Goal: Register for event/course

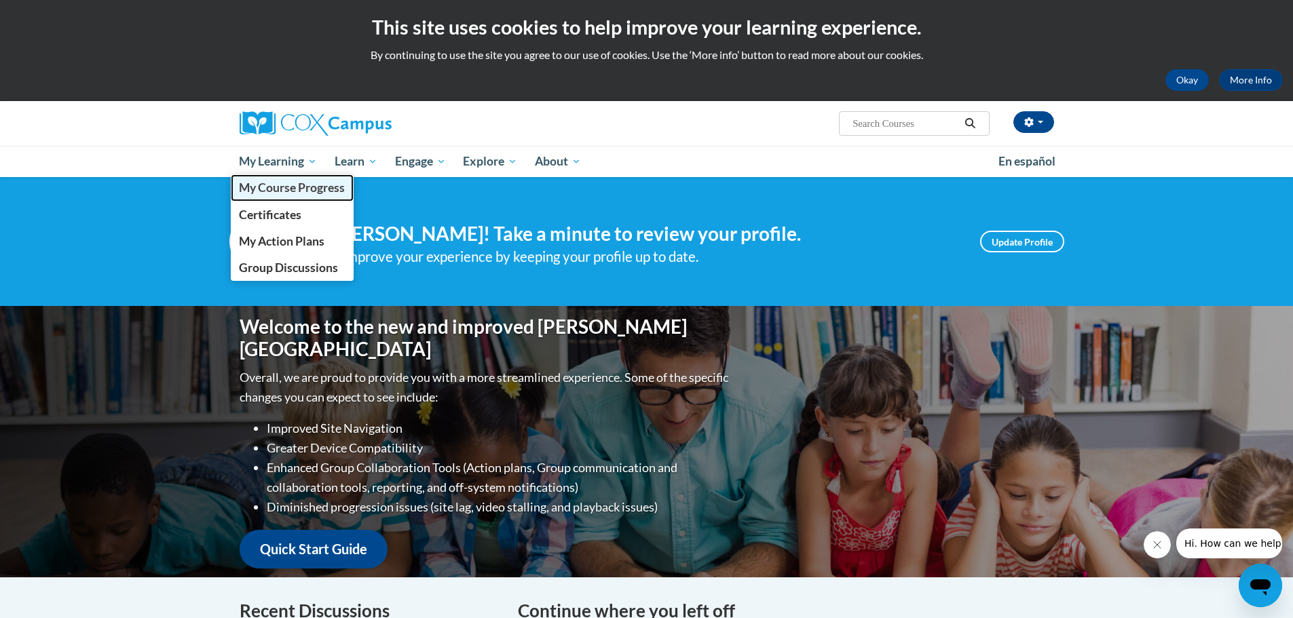
click at [302, 185] on span "My Course Progress" at bounding box center [292, 187] width 106 height 14
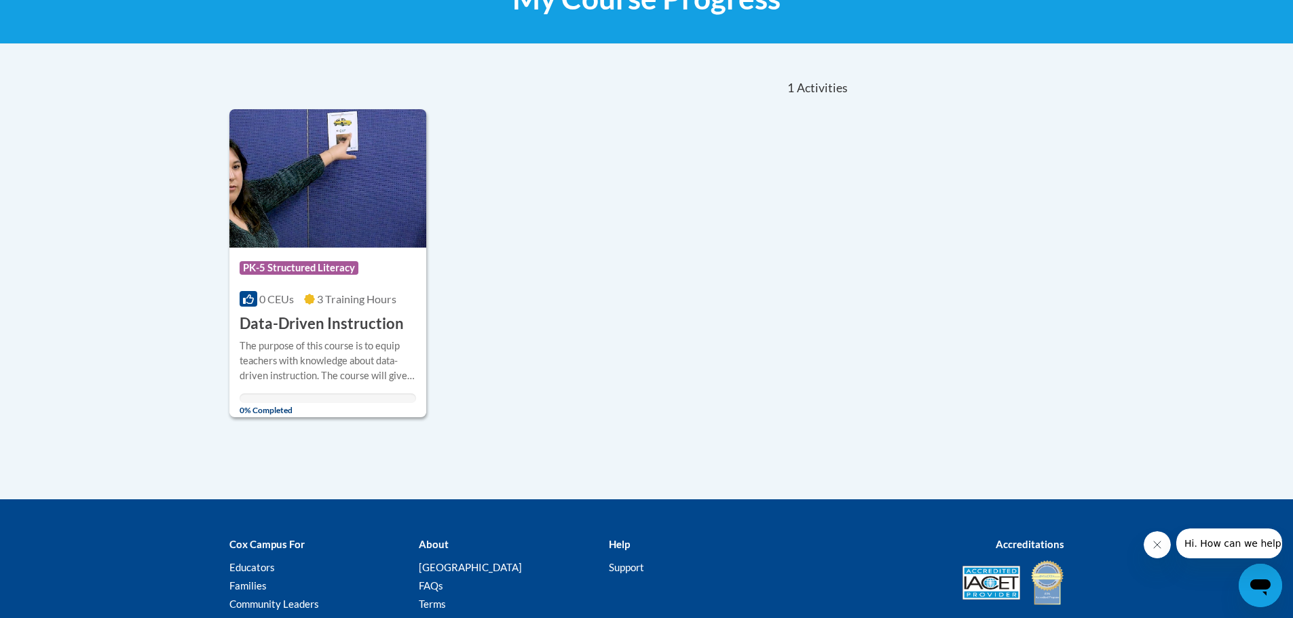
scroll to position [343, 0]
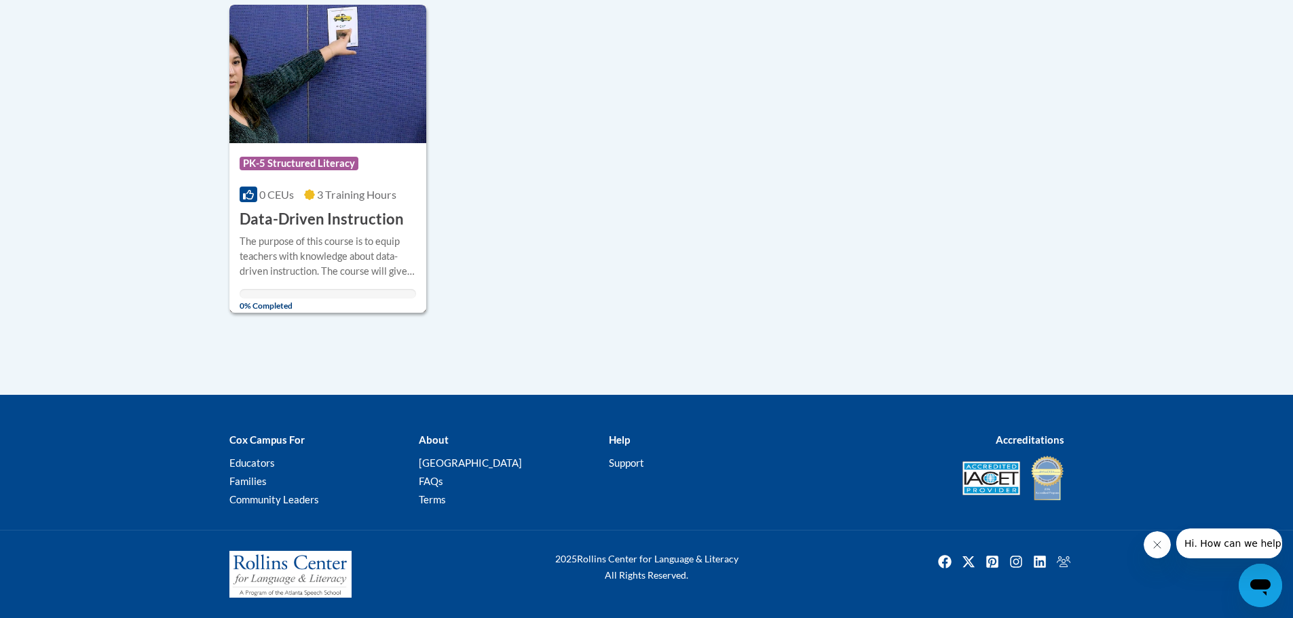
click at [269, 134] on img at bounding box center [327, 74] width 197 height 138
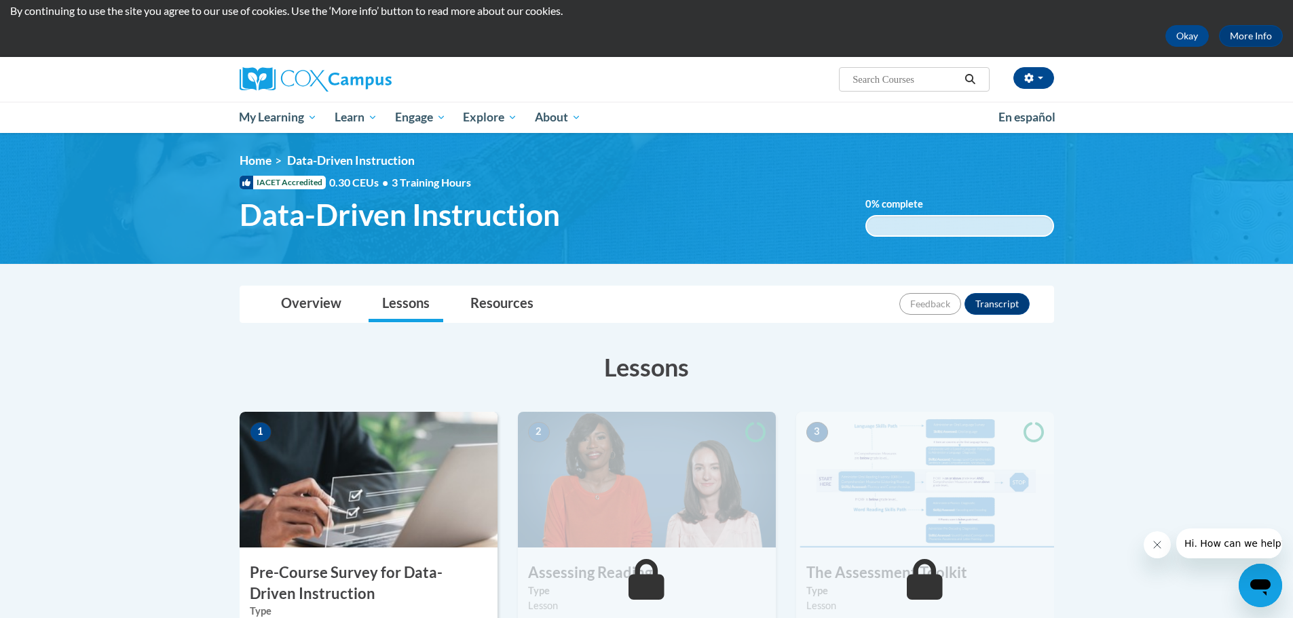
scroll to position [43, 0]
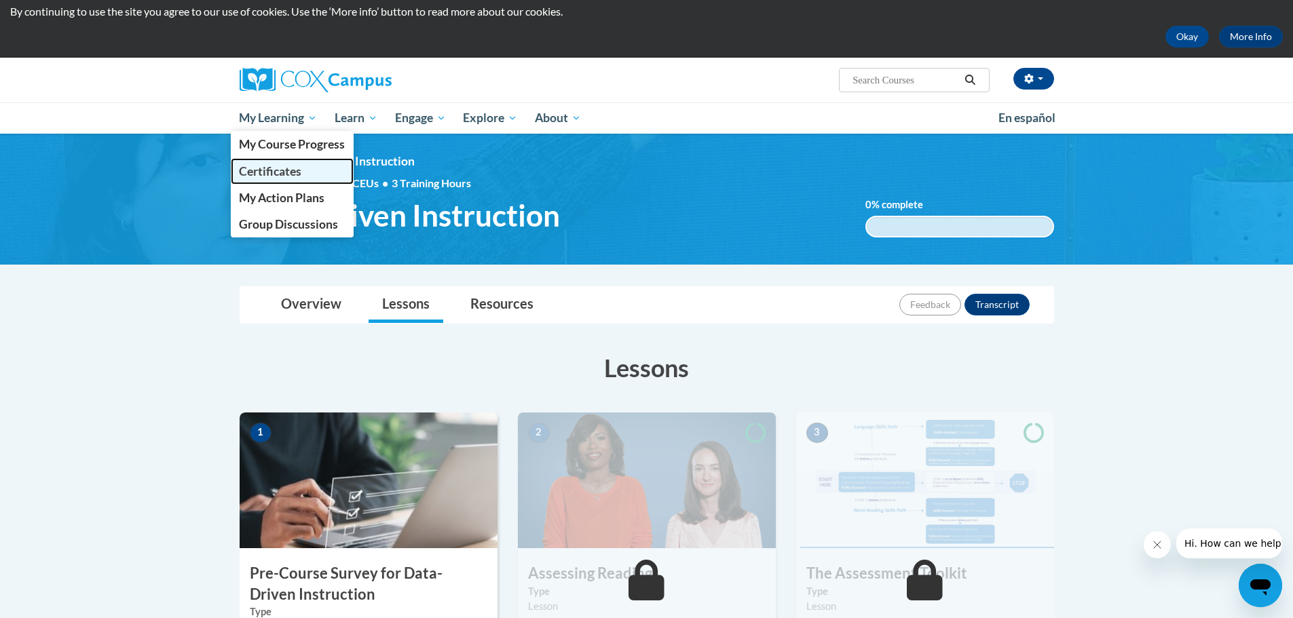
click at [284, 170] on span "Certificates" at bounding box center [270, 171] width 62 height 14
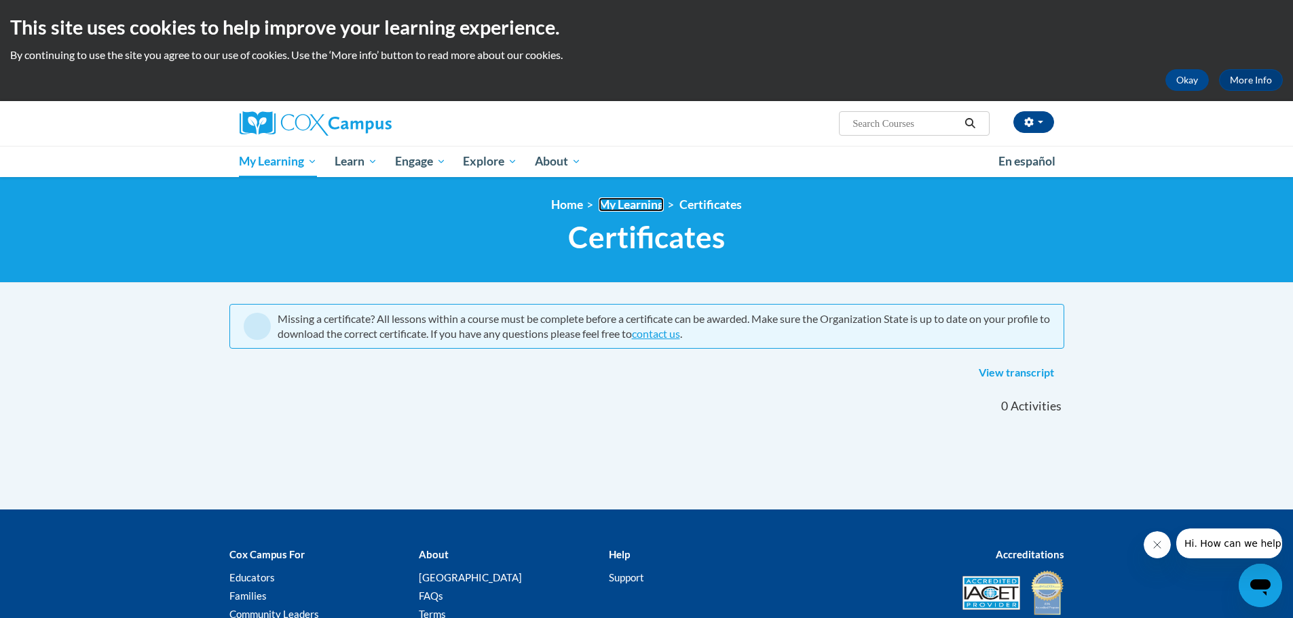
click at [630, 204] on link "My Learning" at bounding box center [630, 204] width 65 height 14
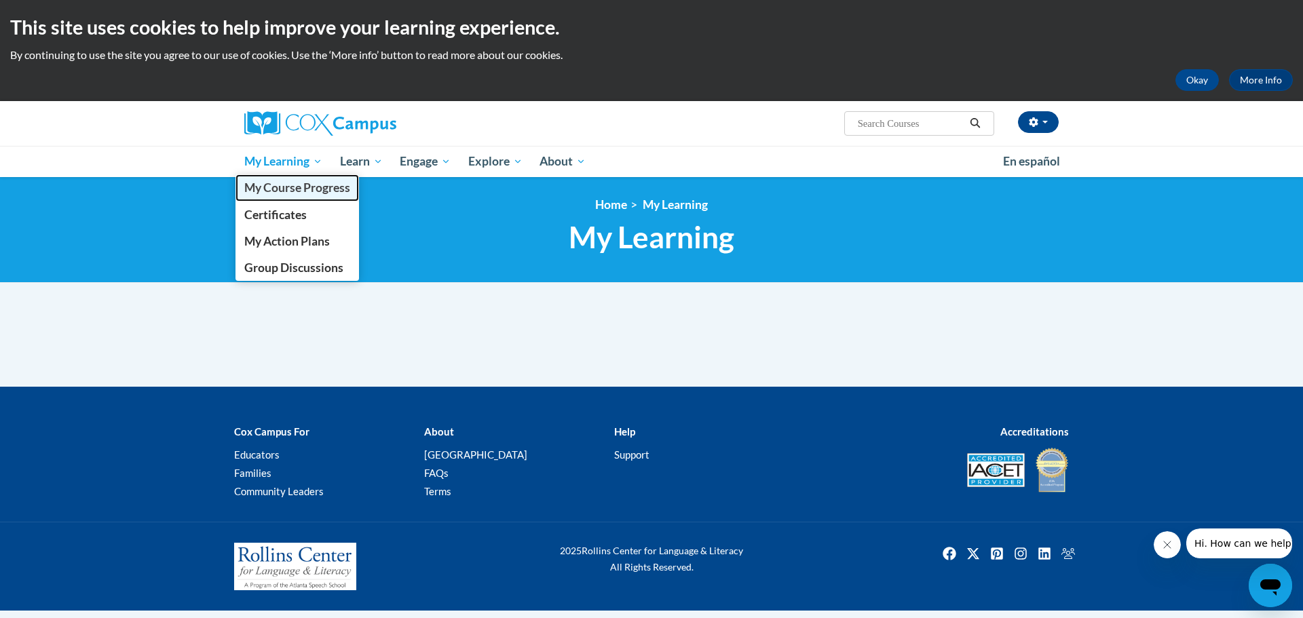
click at [296, 181] on span "My Course Progress" at bounding box center [297, 187] width 106 height 14
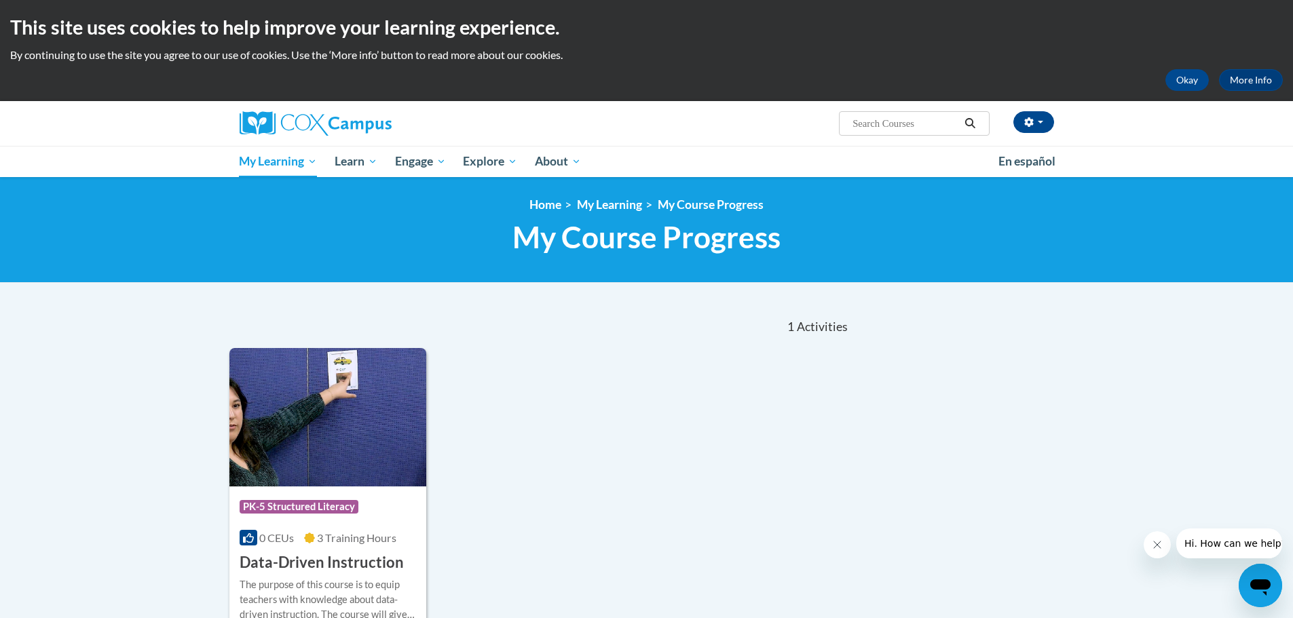
scroll to position [1, 0]
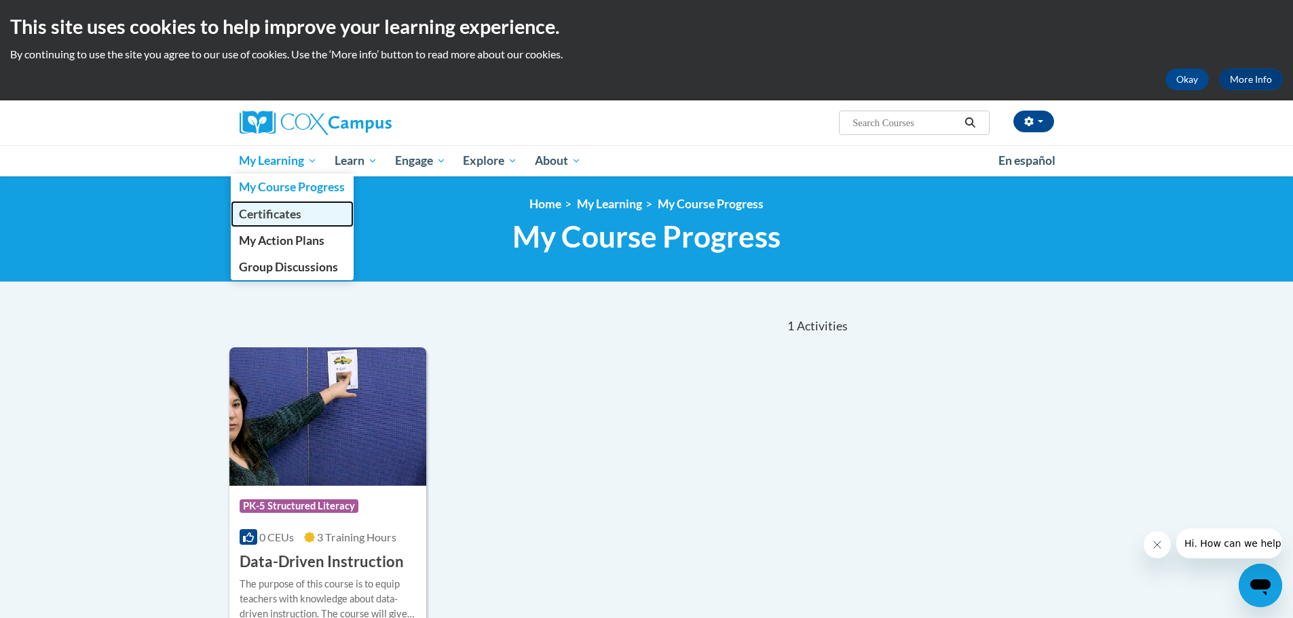
click at [289, 214] on span "Certificates" at bounding box center [270, 214] width 62 height 14
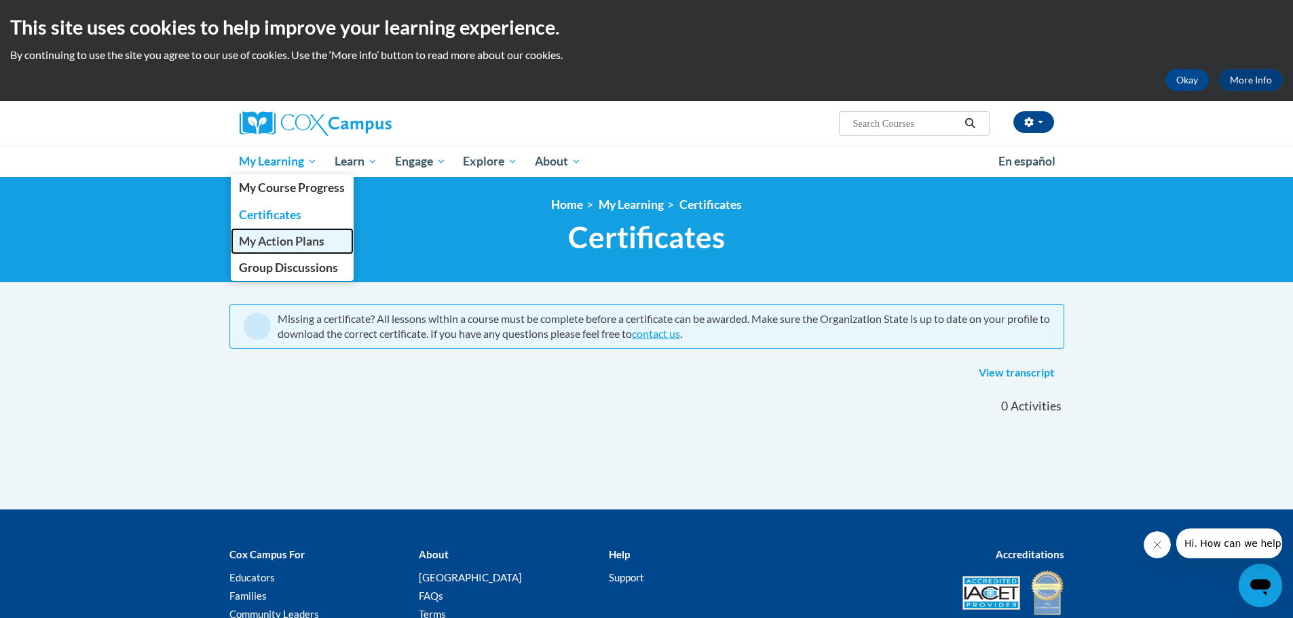
click at [280, 242] on span "My Action Plans" at bounding box center [281, 241] width 85 height 14
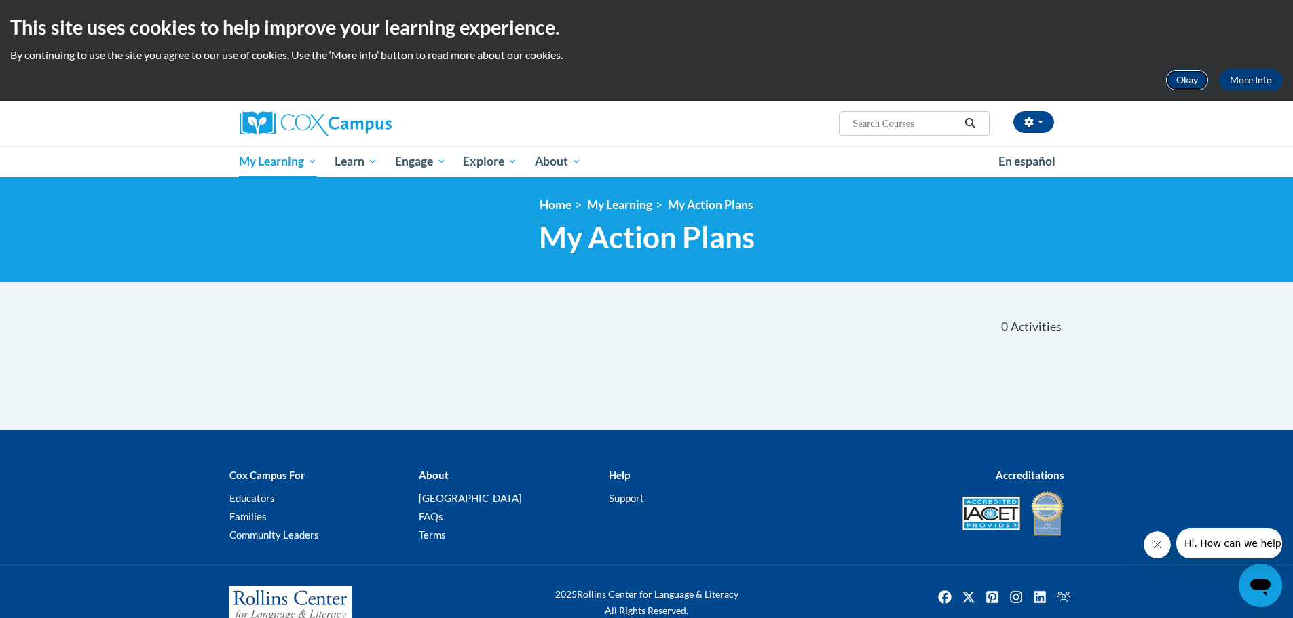
click at [1185, 81] on button "Okay" at bounding box center [1186, 80] width 43 height 22
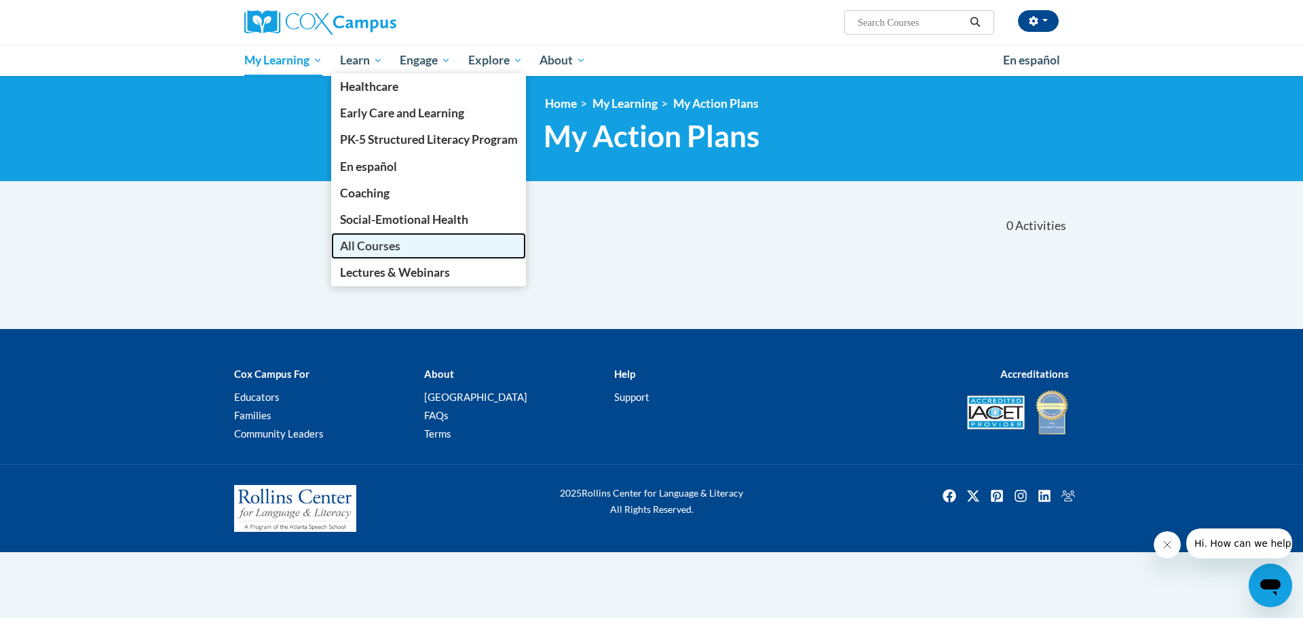
click at [430, 253] on link "All Courses" at bounding box center [428, 246] width 195 height 26
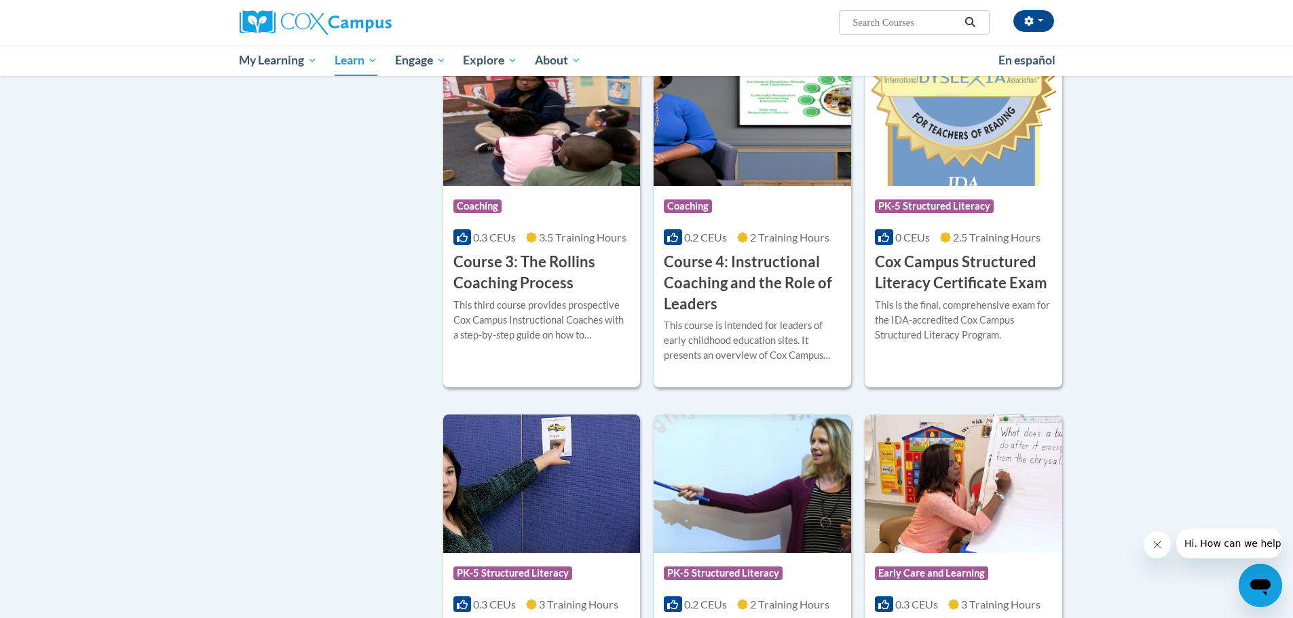
scroll to position [964, 0]
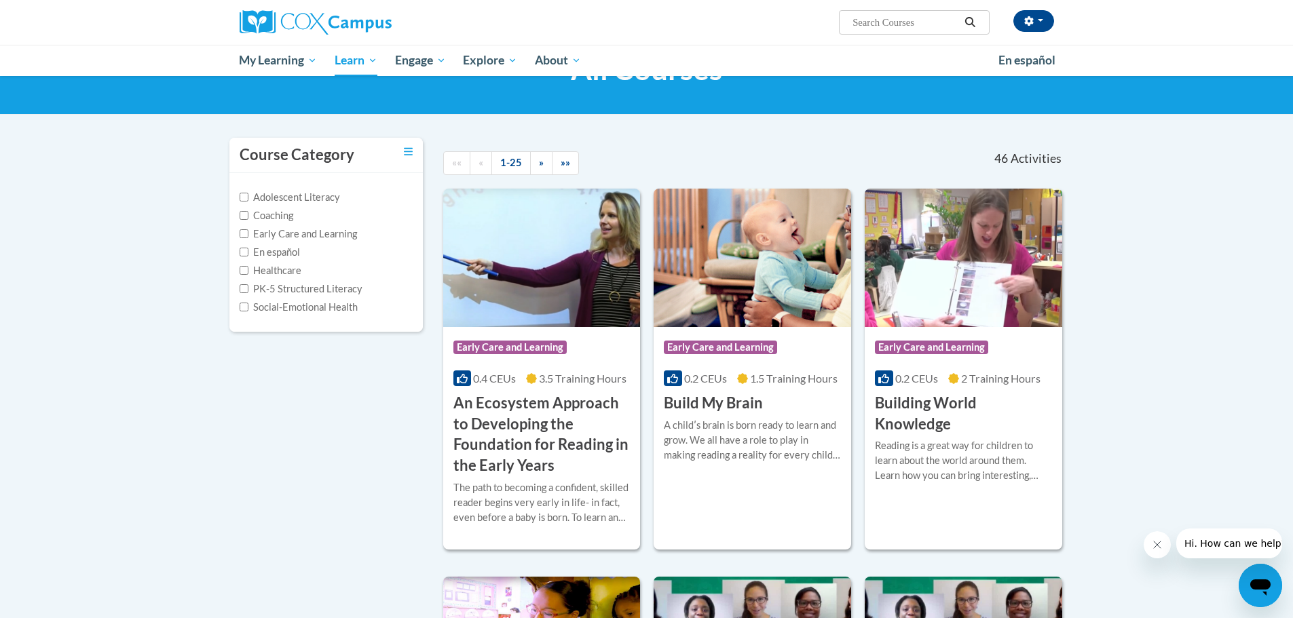
scroll to position [66, 0]
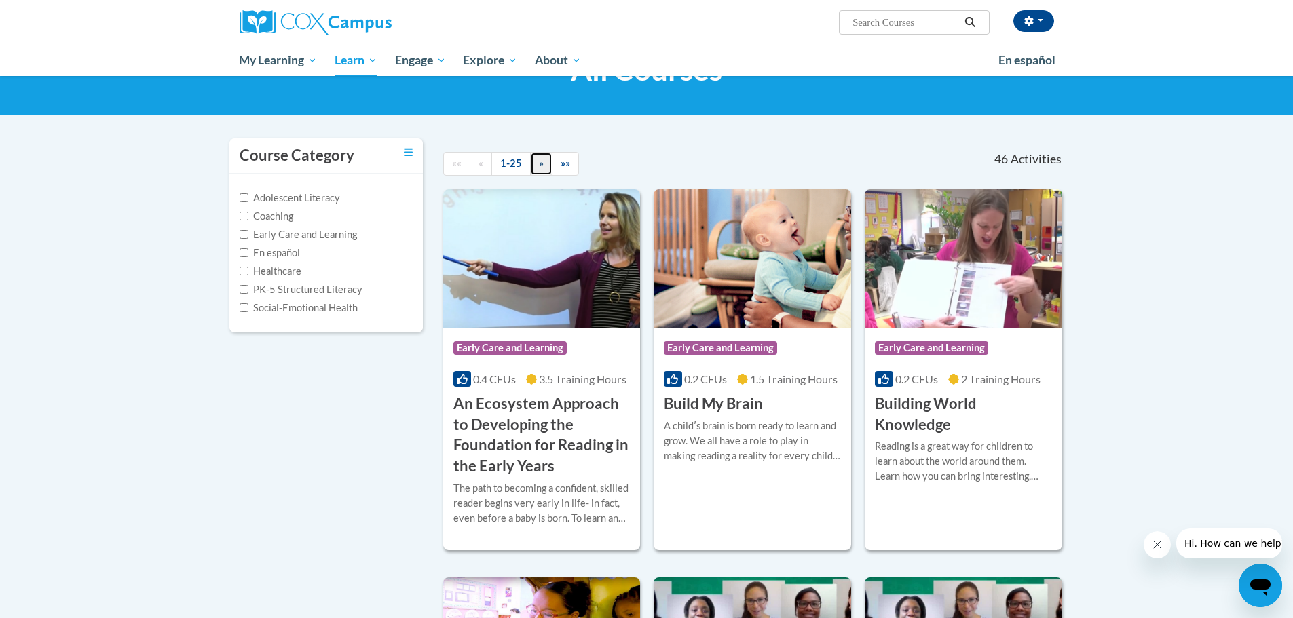
click at [541, 159] on span "»" at bounding box center [541, 163] width 5 height 12
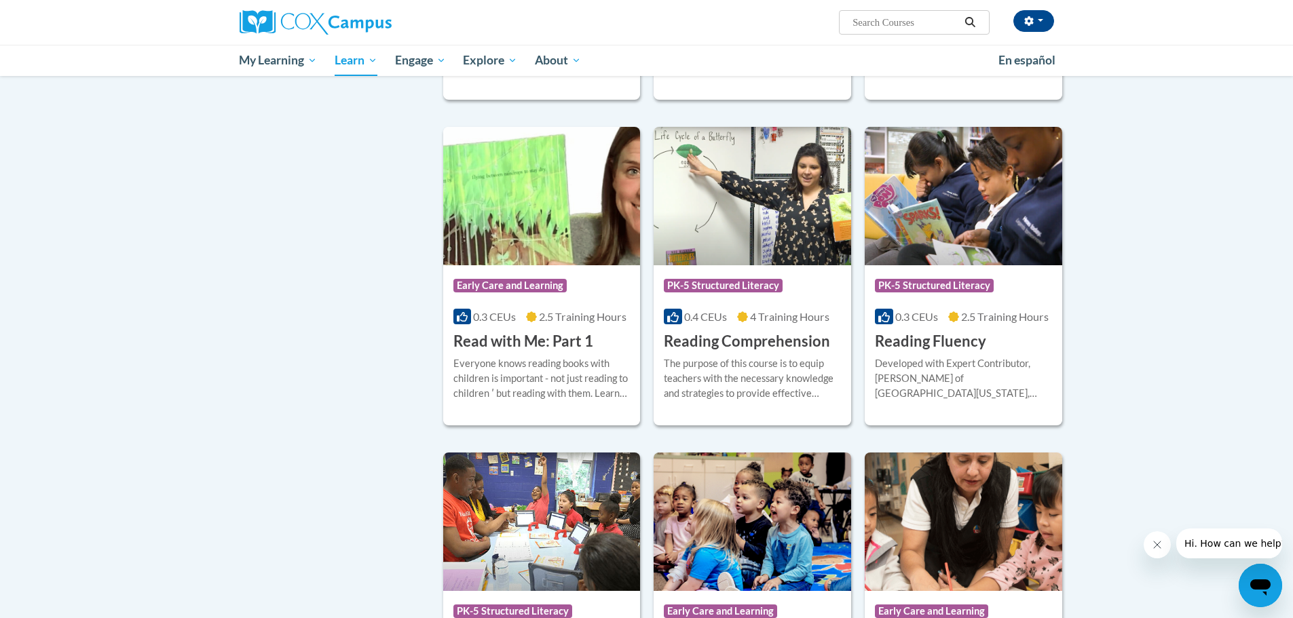
scroll to position [0, 0]
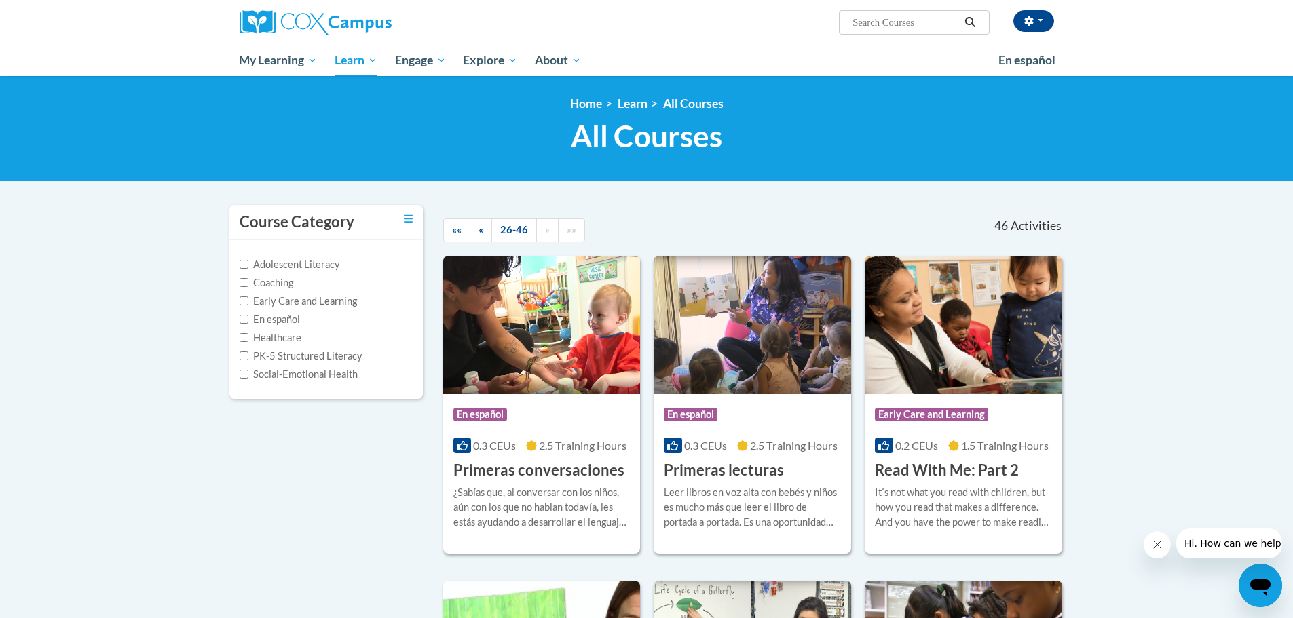
drag, startPoint x: 488, startPoint y: 225, endPoint x: 475, endPoint y: 242, distance: 21.3
click at [475, 242] on div "«« « 26-46 » »»" at bounding box center [566, 230] width 267 height 51
click at [478, 223] on link "«" at bounding box center [481, 230] width 22 height 24
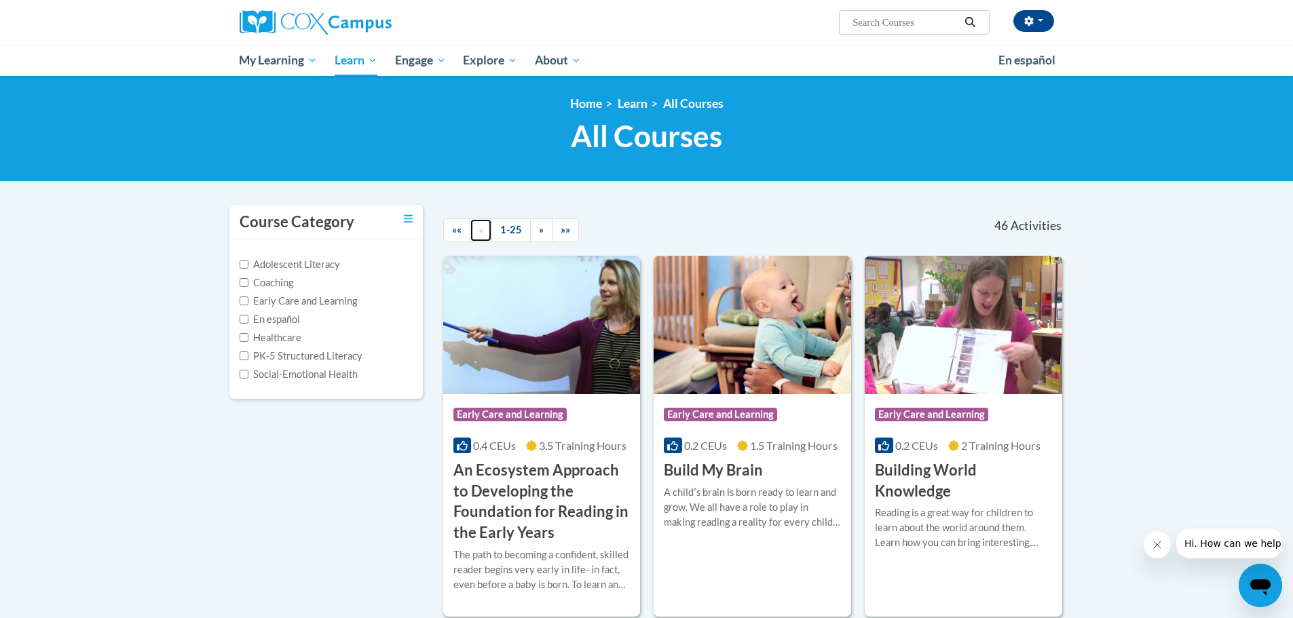
click at [478, 223] on link "«" at bounding box center [481, 230] width 22 height 24
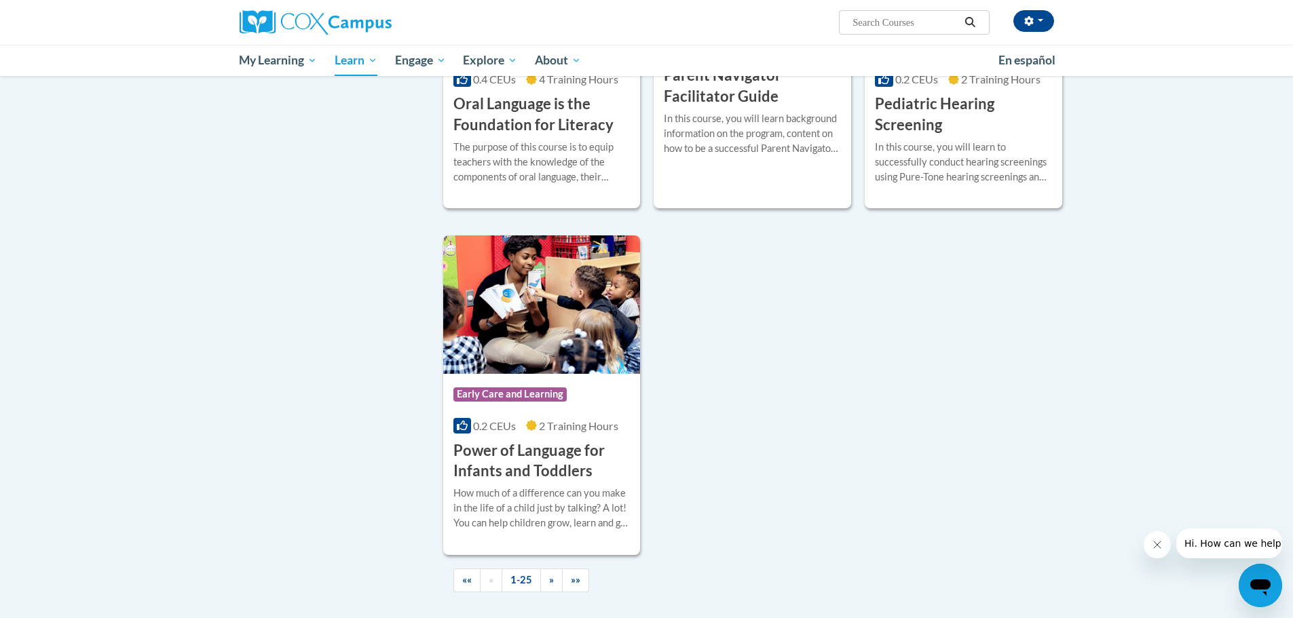
scroll to position [2937, 0]
click at [550, 584] on span "»" at bounding box center [551, 579] width 5 height 12
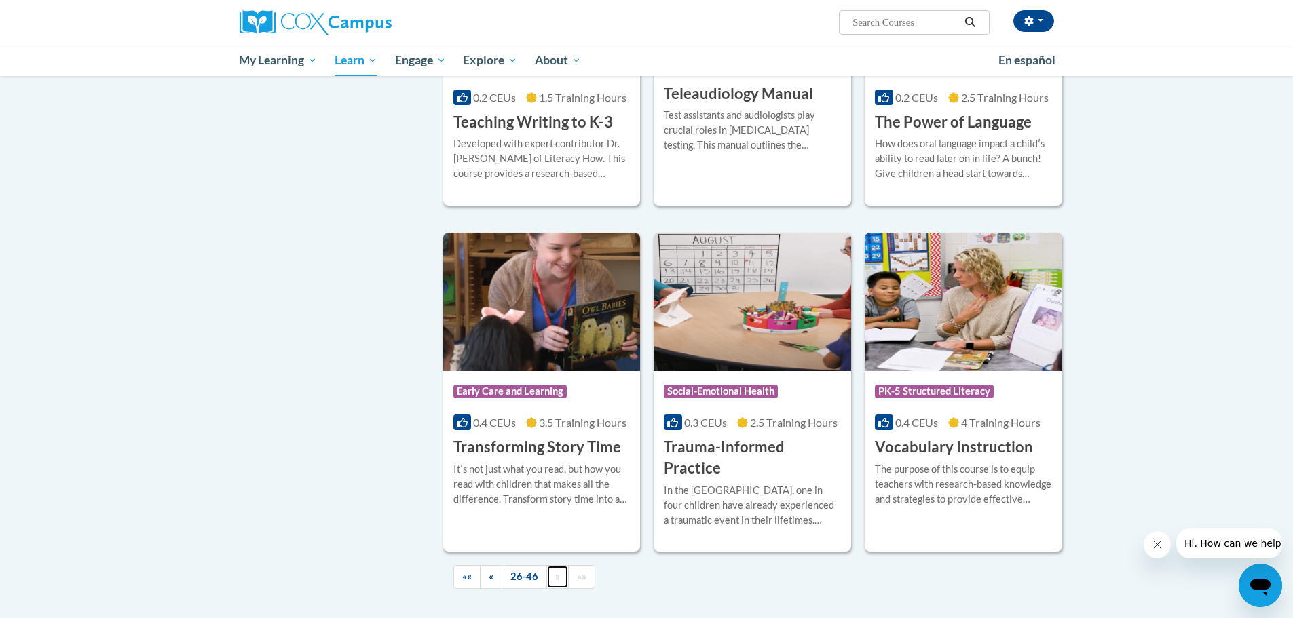
scroll to position [2106, 0]
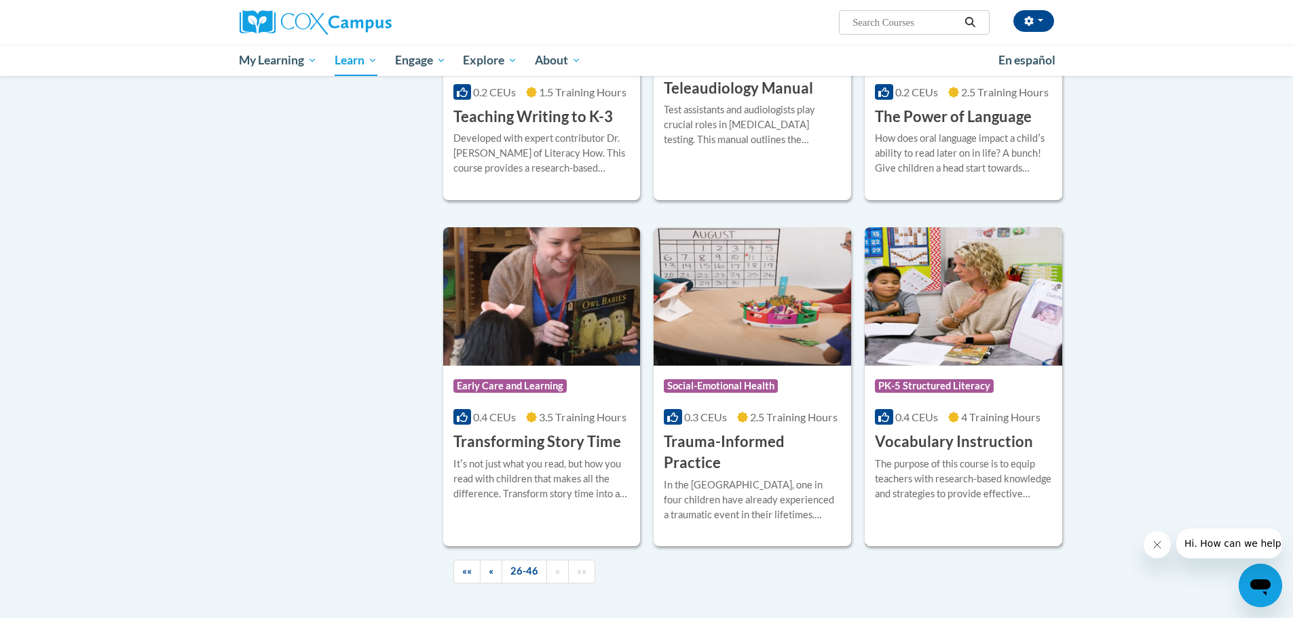
click at [946, 303] on img at bounding box center [962, 296] width 197 height 138
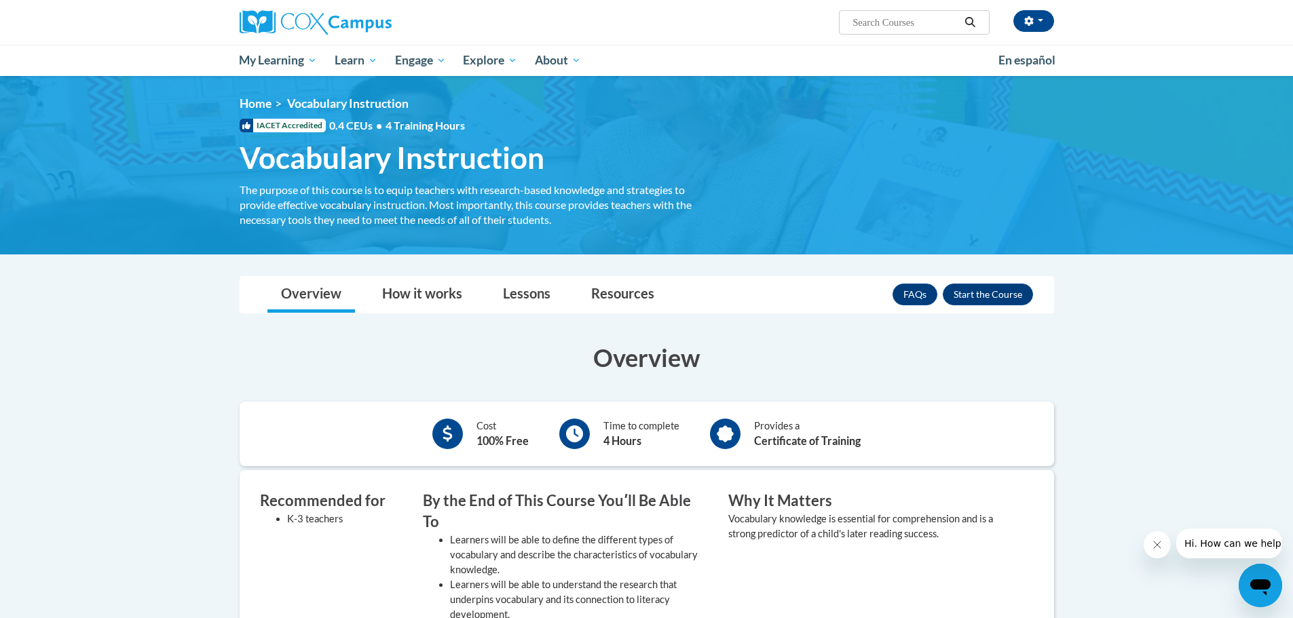
scroll to position [1, 0]
click at [992, 286] on button "Enroll" at bounding box center [987, 294] width 90 height 22
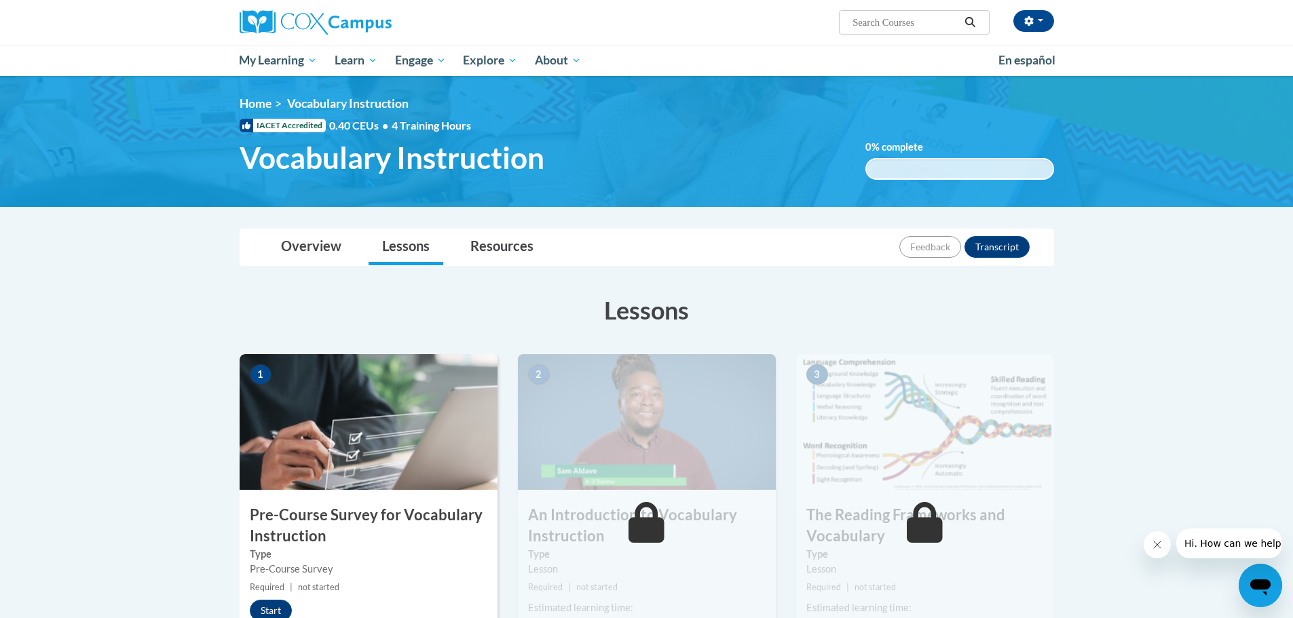
scroll to position [12, 0]
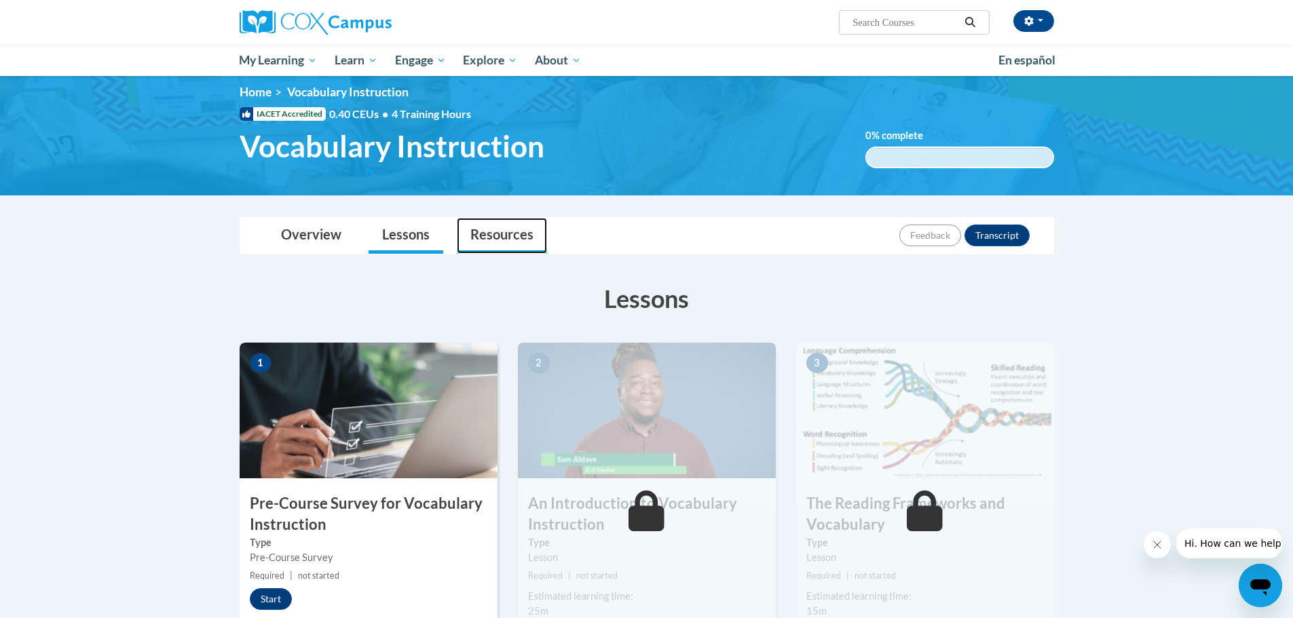
click at [507, 234] on link "Resources" at bounding box center [502, 236] width 90 height 36
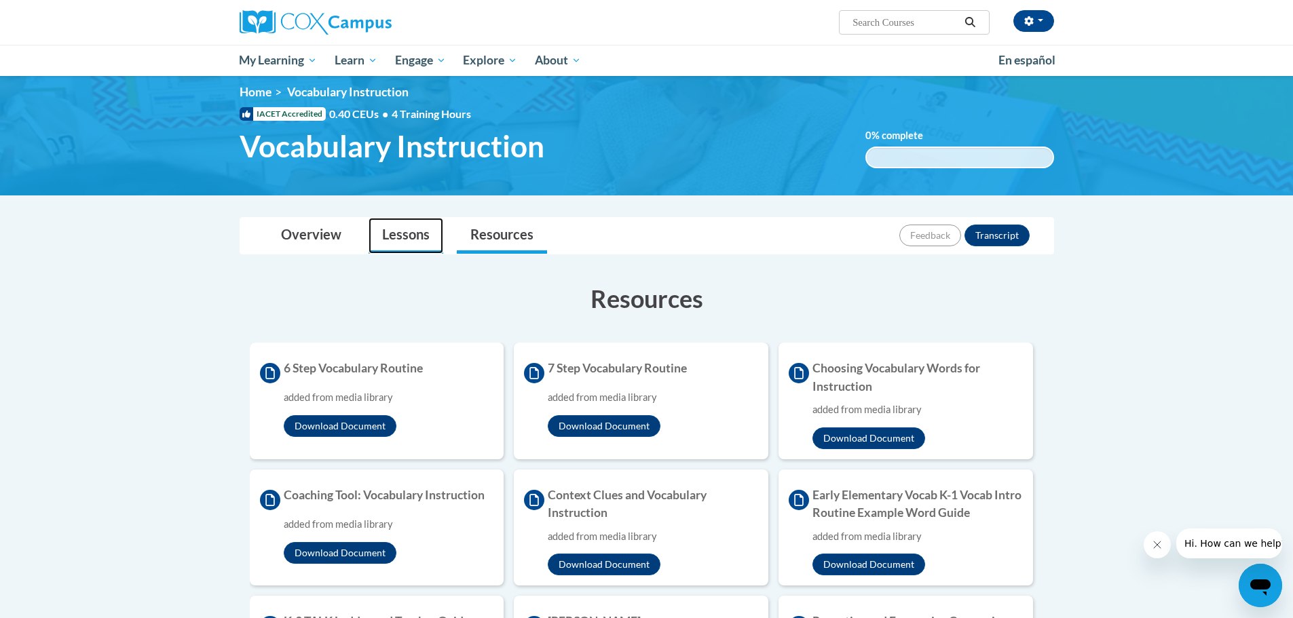
click at [432, 221] on link "Lessons" at bounding box center [405, 236] width 75 height 36
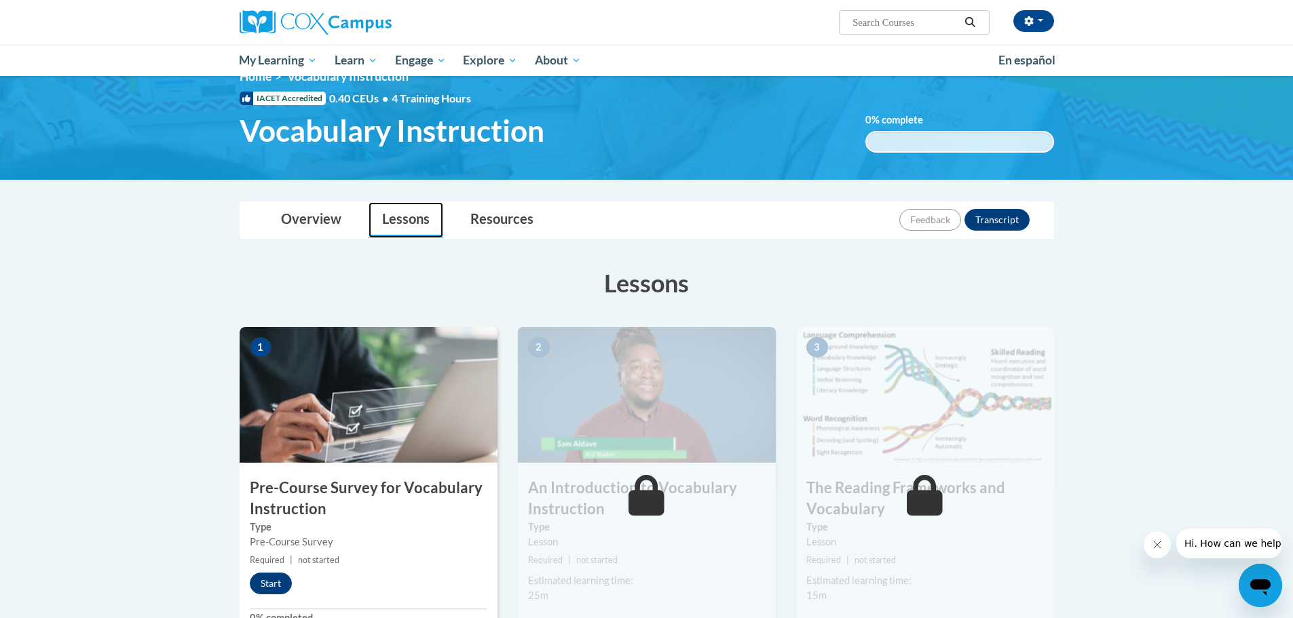
scroll to position [32, 0]
